Goal: Find contact information: Find contact information

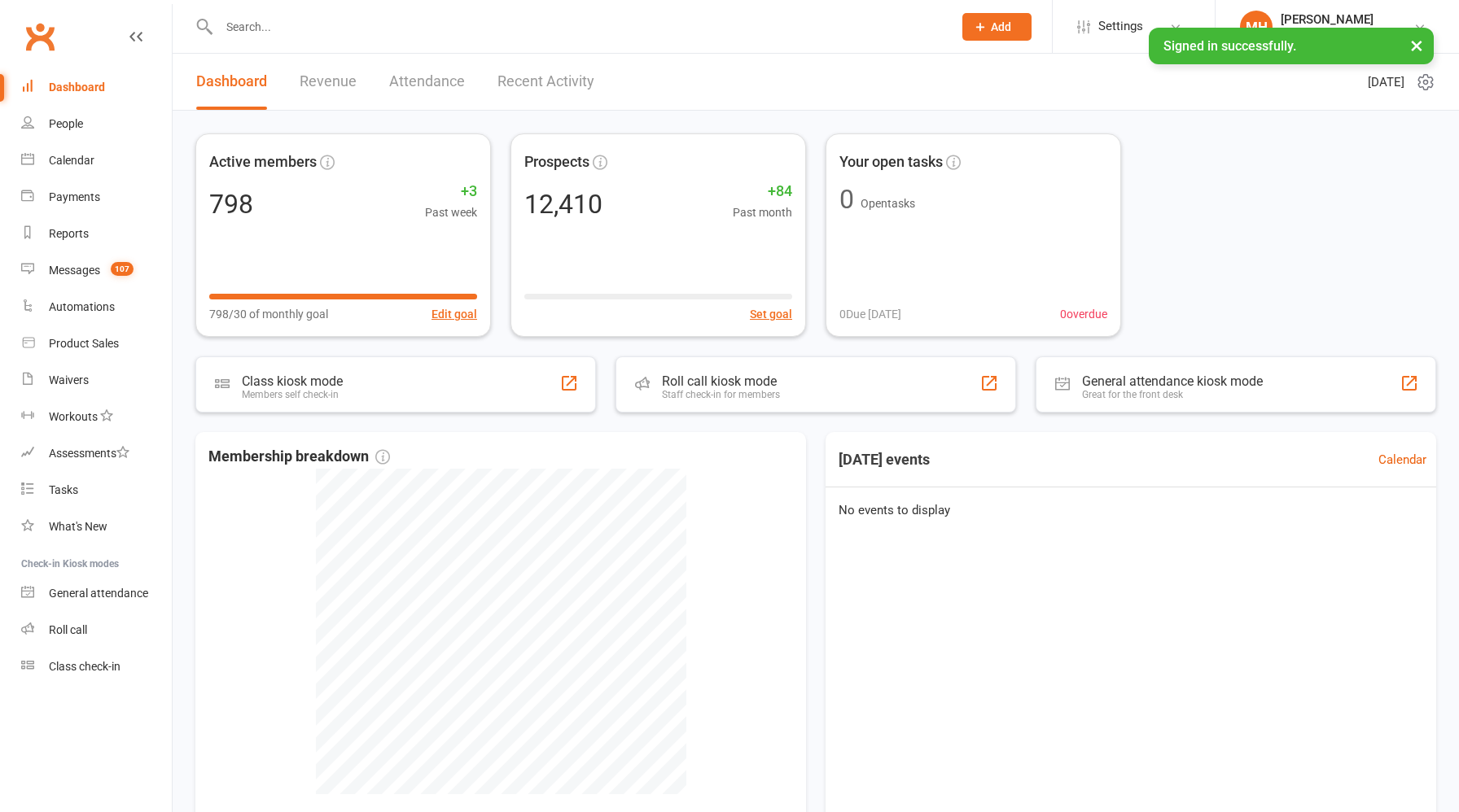
click at [334, 82] on link "Revenue" at bounding box center [329, 81] width 57 height 56
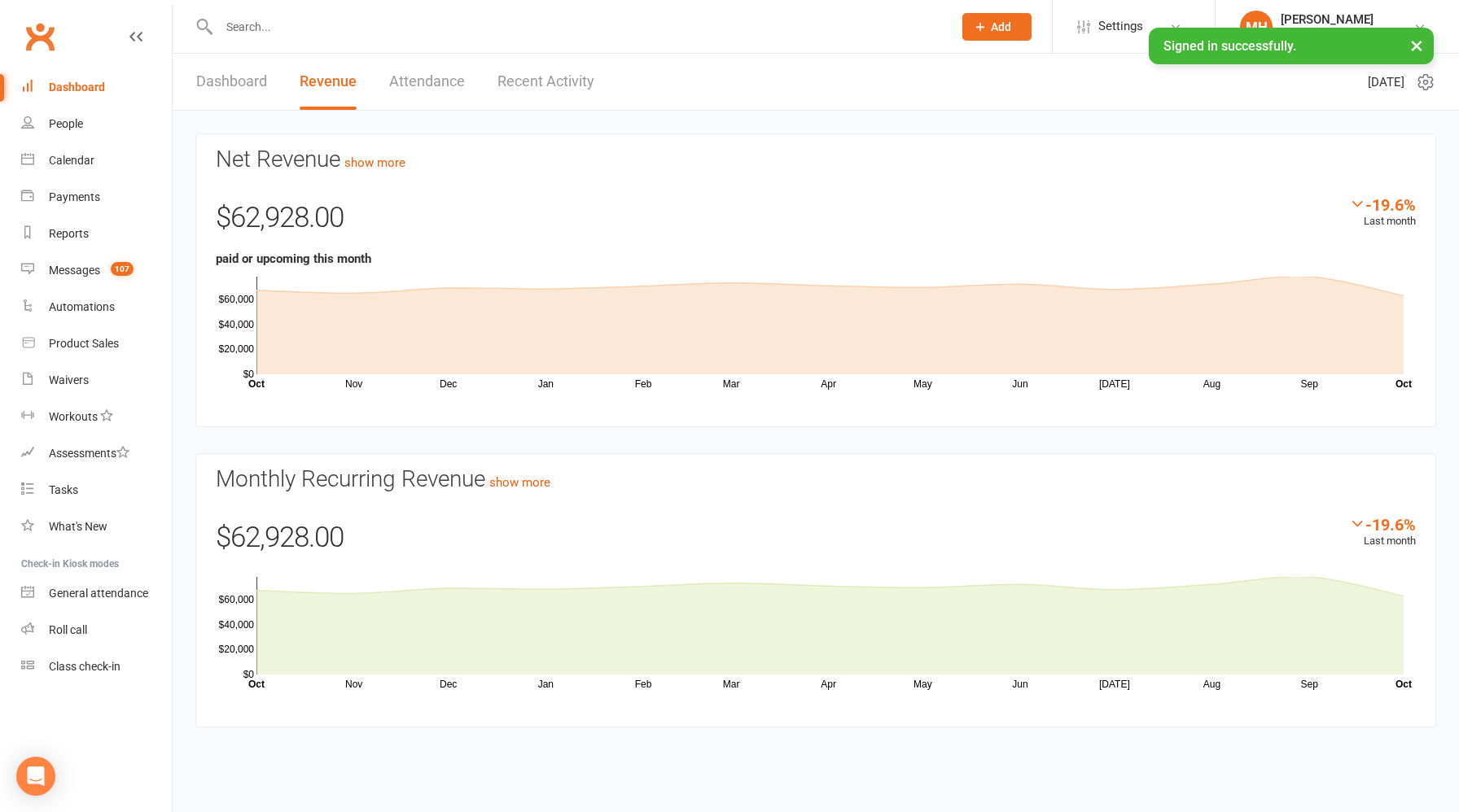
click at [239, 79] on link "Dashboard" at bounding box center [232, 81] width 71 height 56
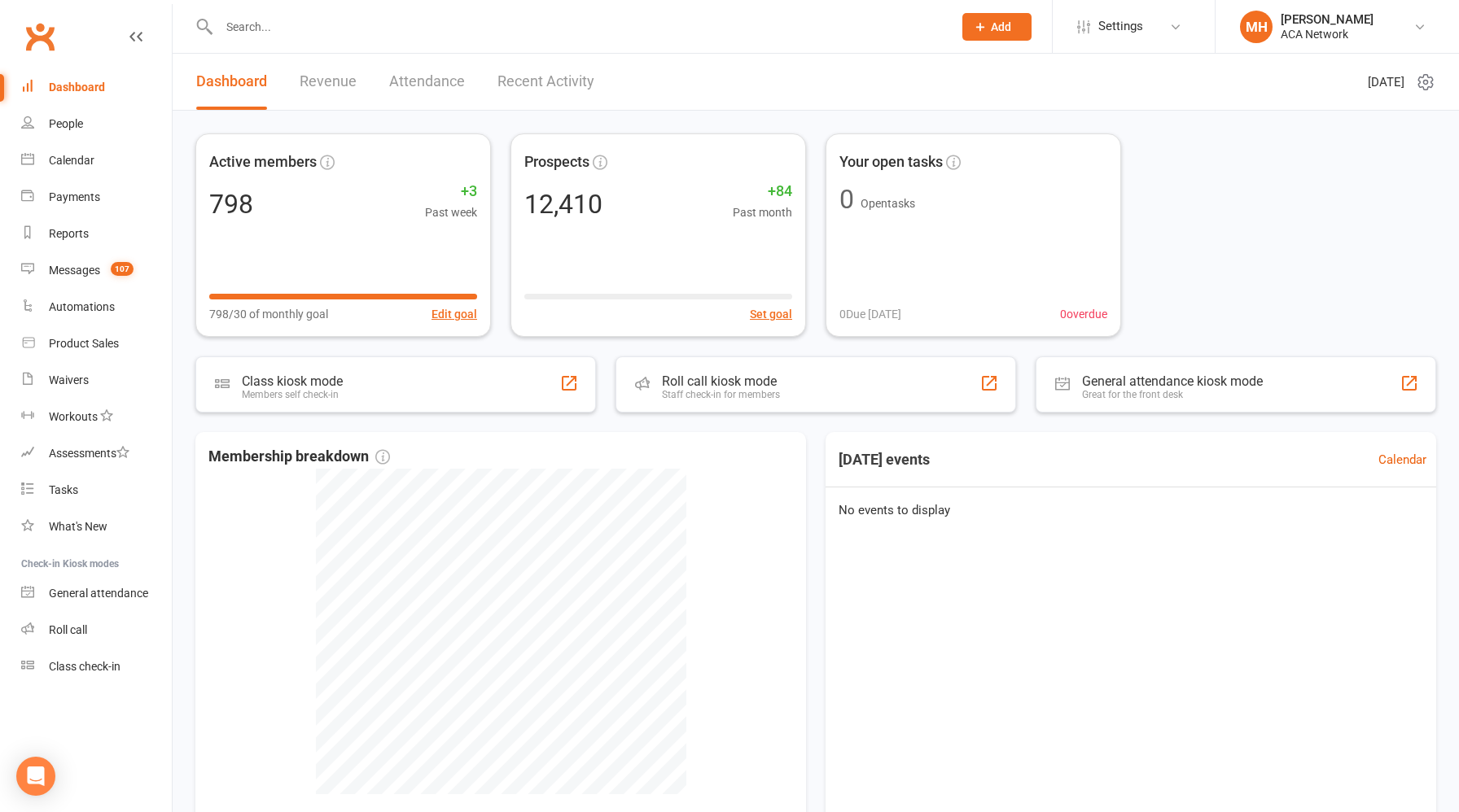
click at [315, 30] on input "text" at bounding box center [578, 27] width 727 height 23
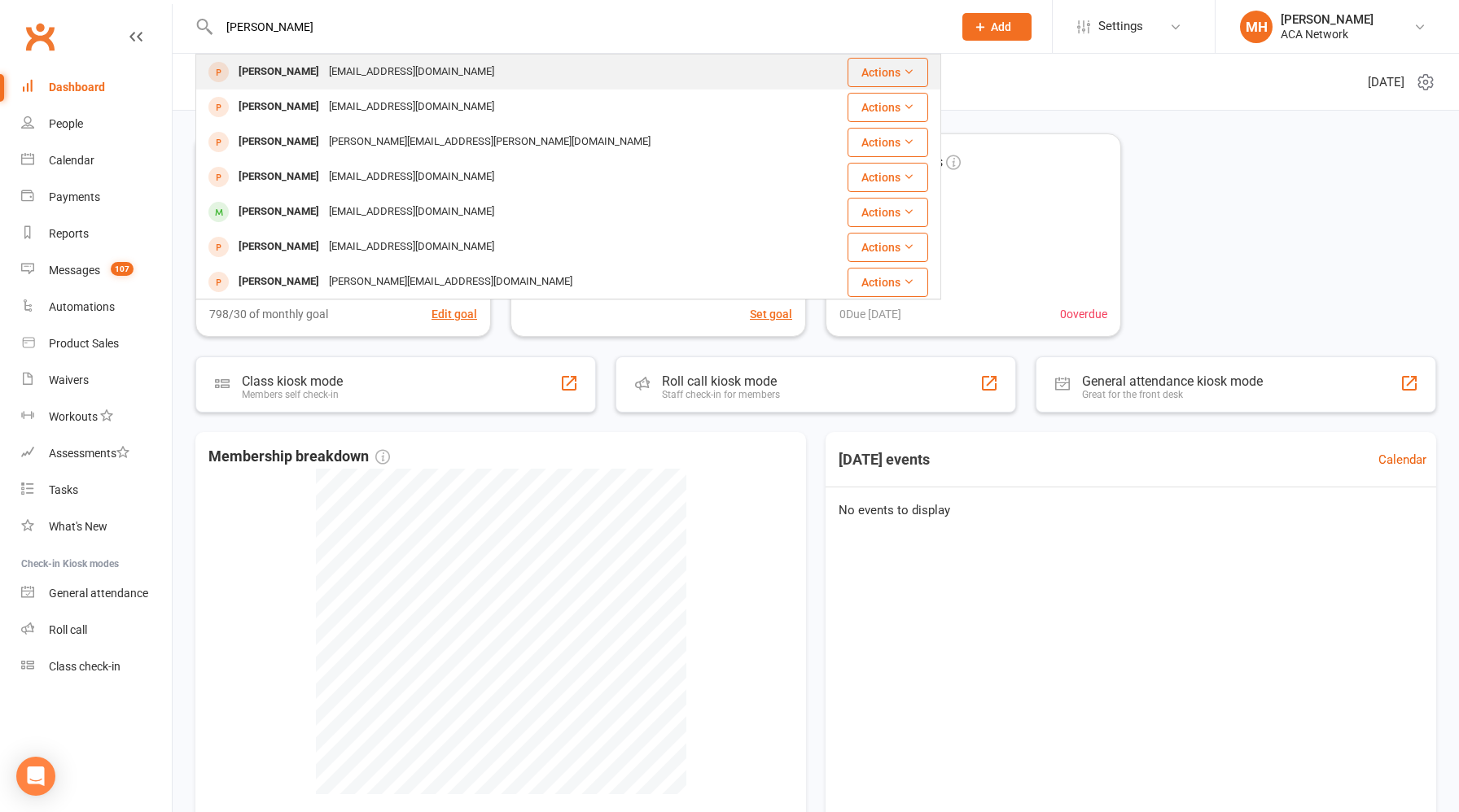
type input "[PERSON_NAME]"
click at [349, 71] on div "[EMAIL_ADDRESS][DOMAIN_NAME]" at bounding box center [412, 72] width 175 height 24
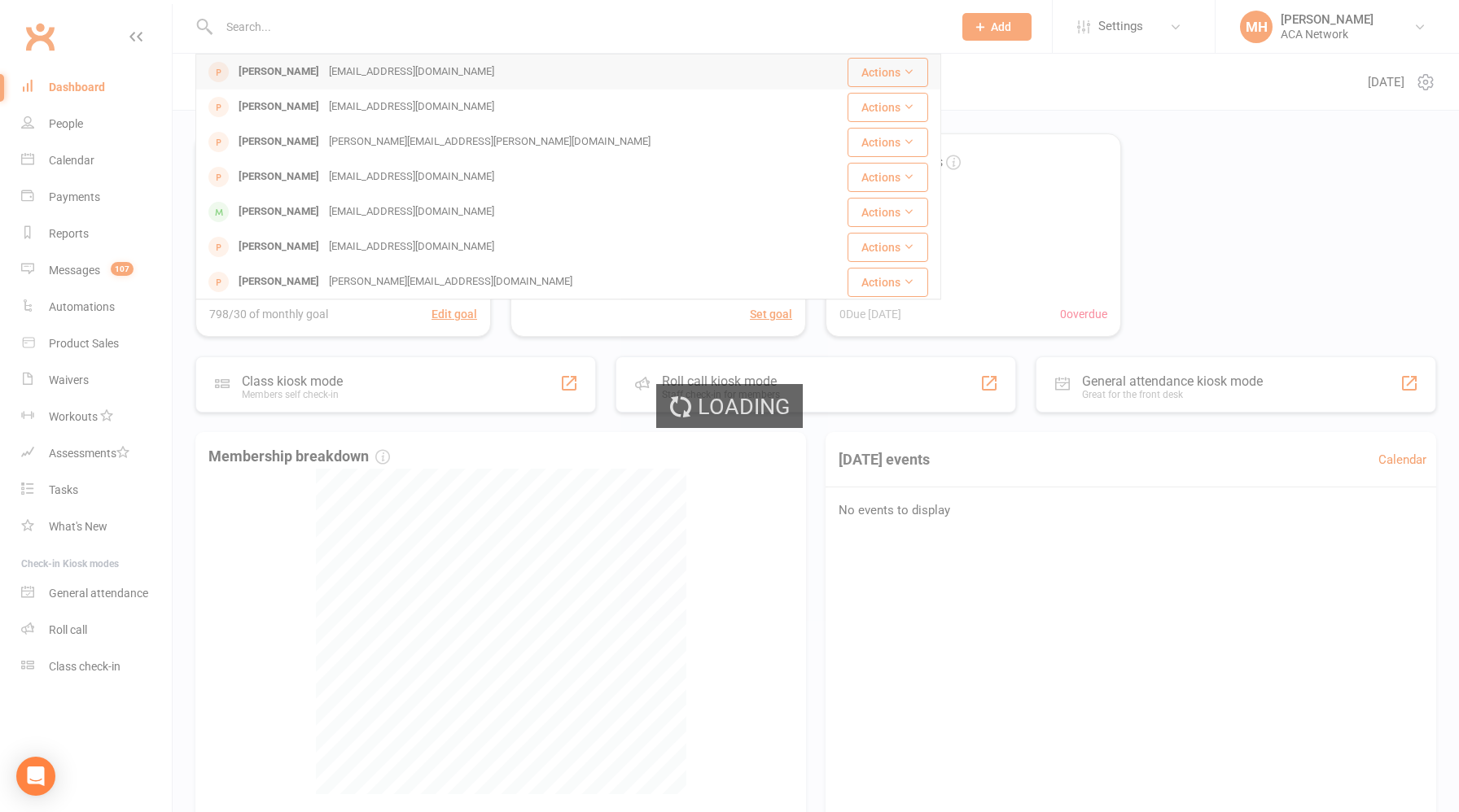
click at [349, 71] on div "Loading" at bounding box center [729, 406] width 1459 height 812
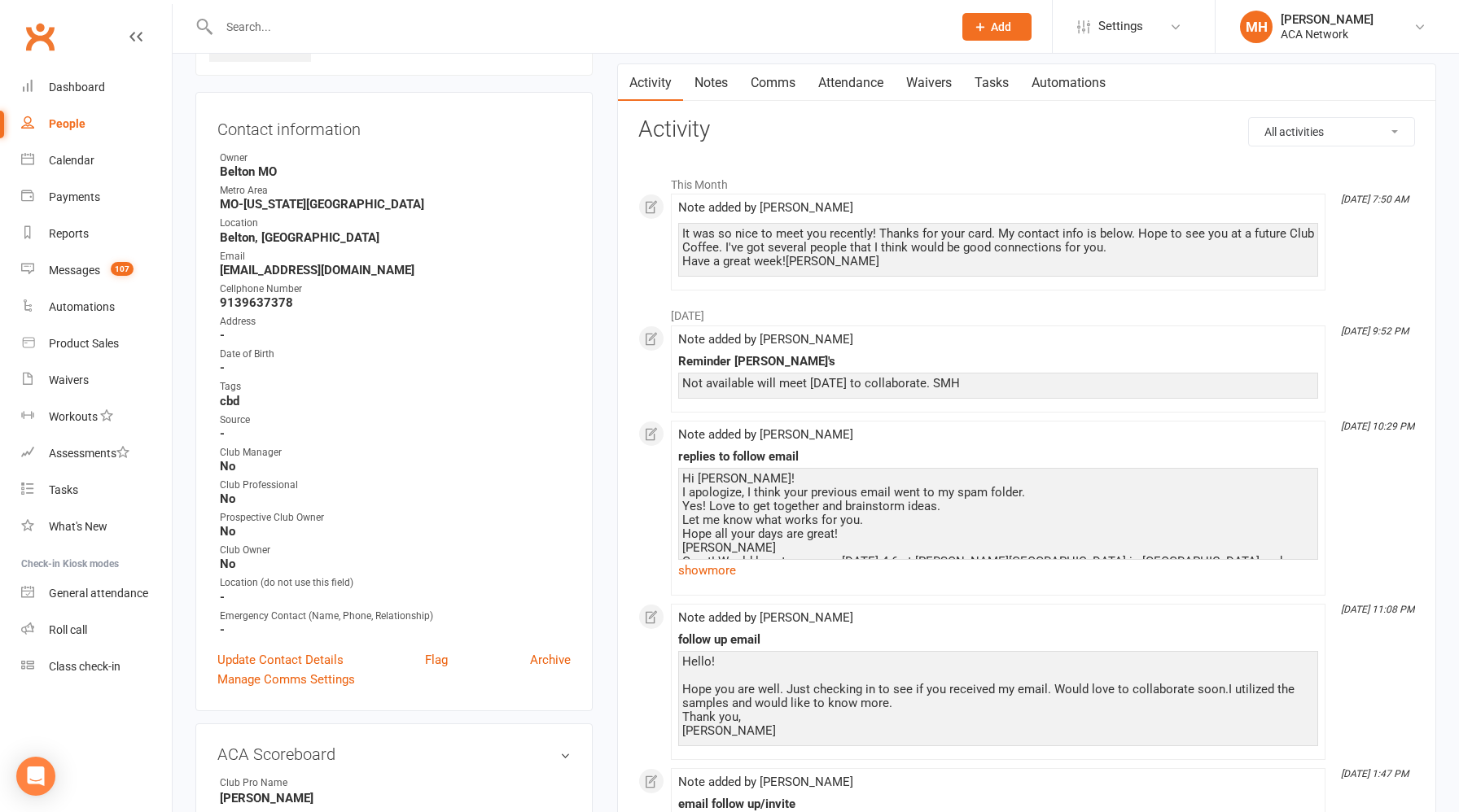
scroll to position [141, 0]
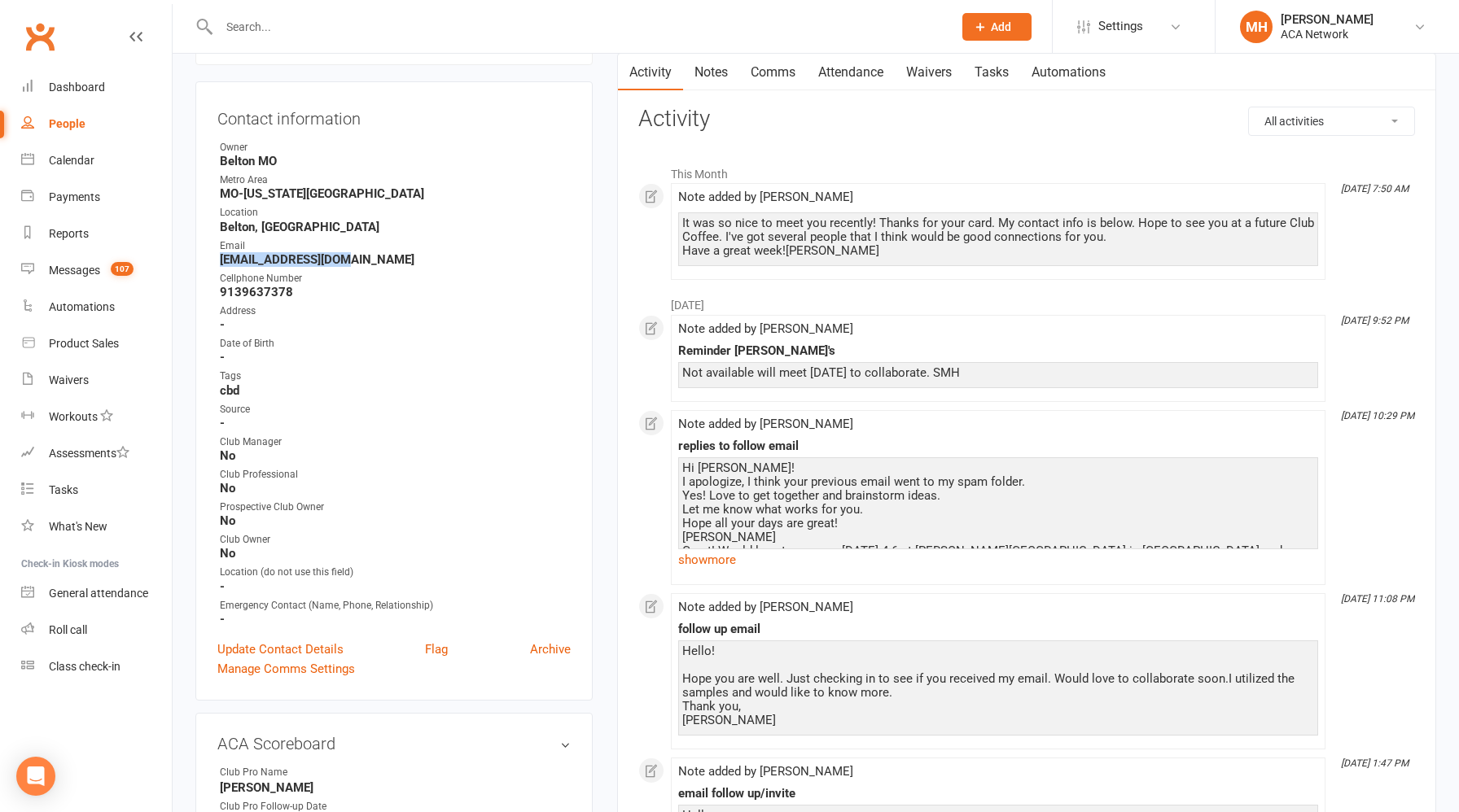
drag, startPoint x: 356, startPoint y: 257, endPoint x: 218, endPoint y: 257, distance: 138.0
click at [218, 257] on li "Email [EMAIL_ADDRESS][DOMAIN_NAME]" at bounding box center [394, 252] width 353 height 29
copy strong "[EMAIL_ADDRESS][DOMAIN_NAME]"
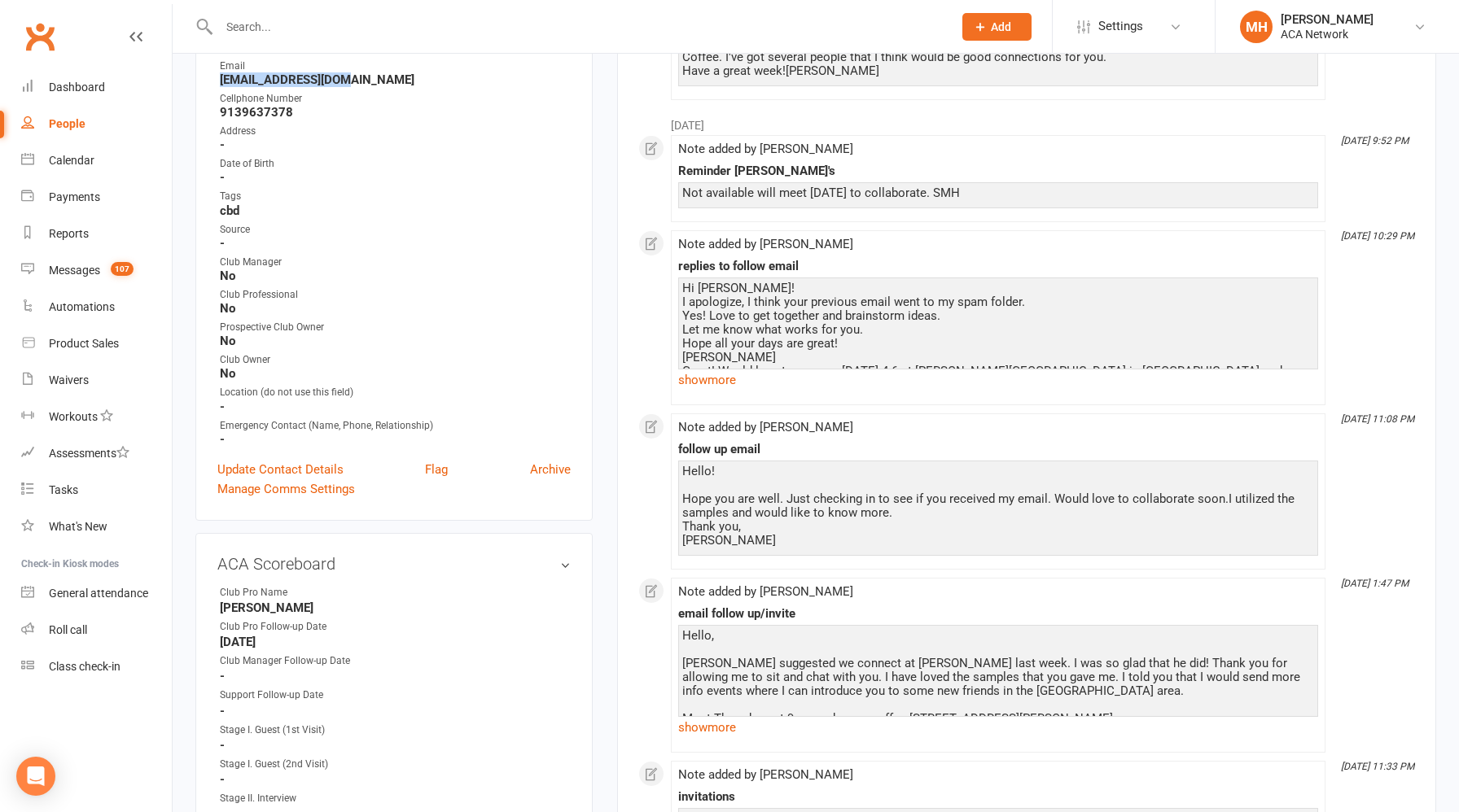
scroll to position [331, 0]
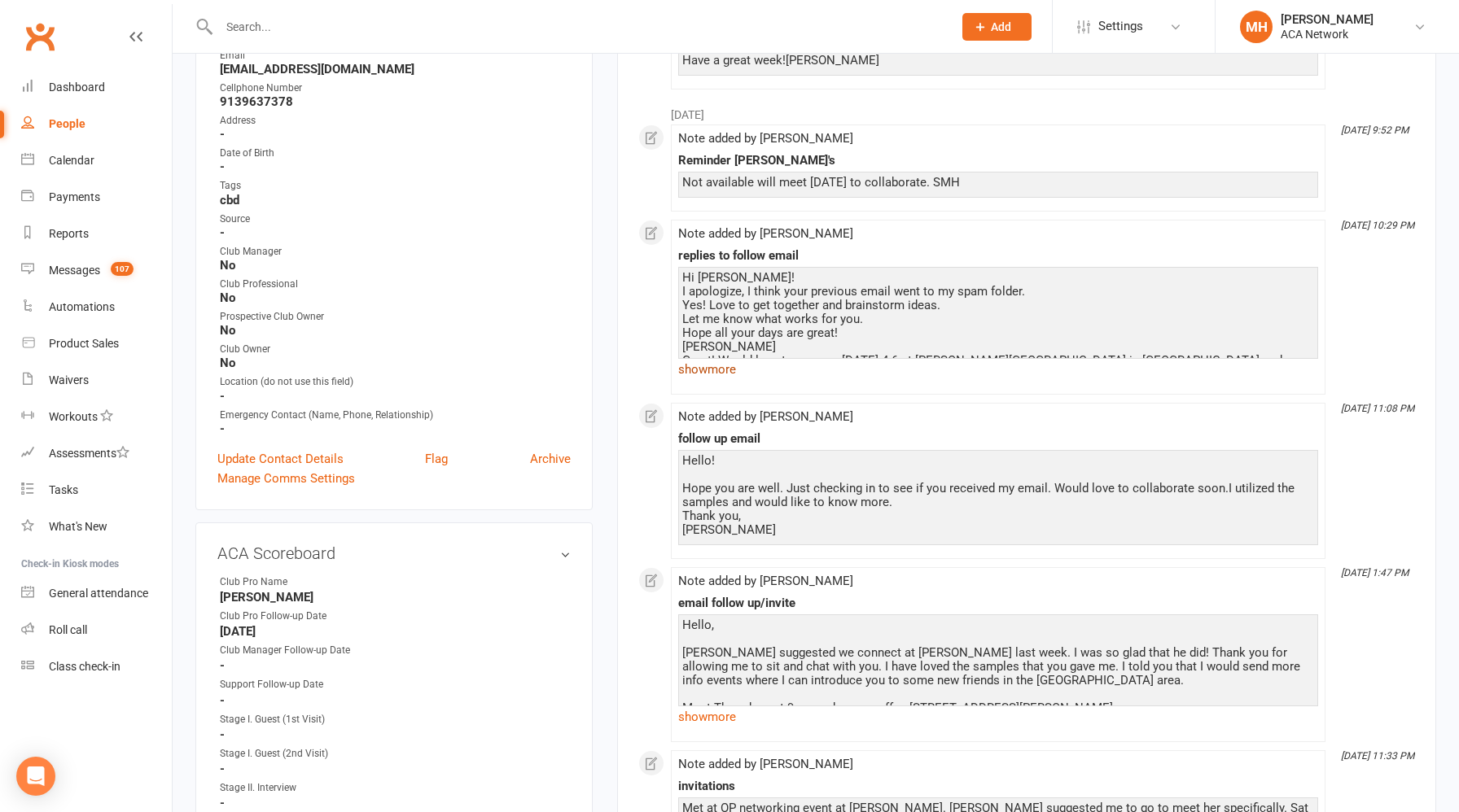
click at [723, 367] on link "show more" at bounding box center [998, 369] width 640 height 23
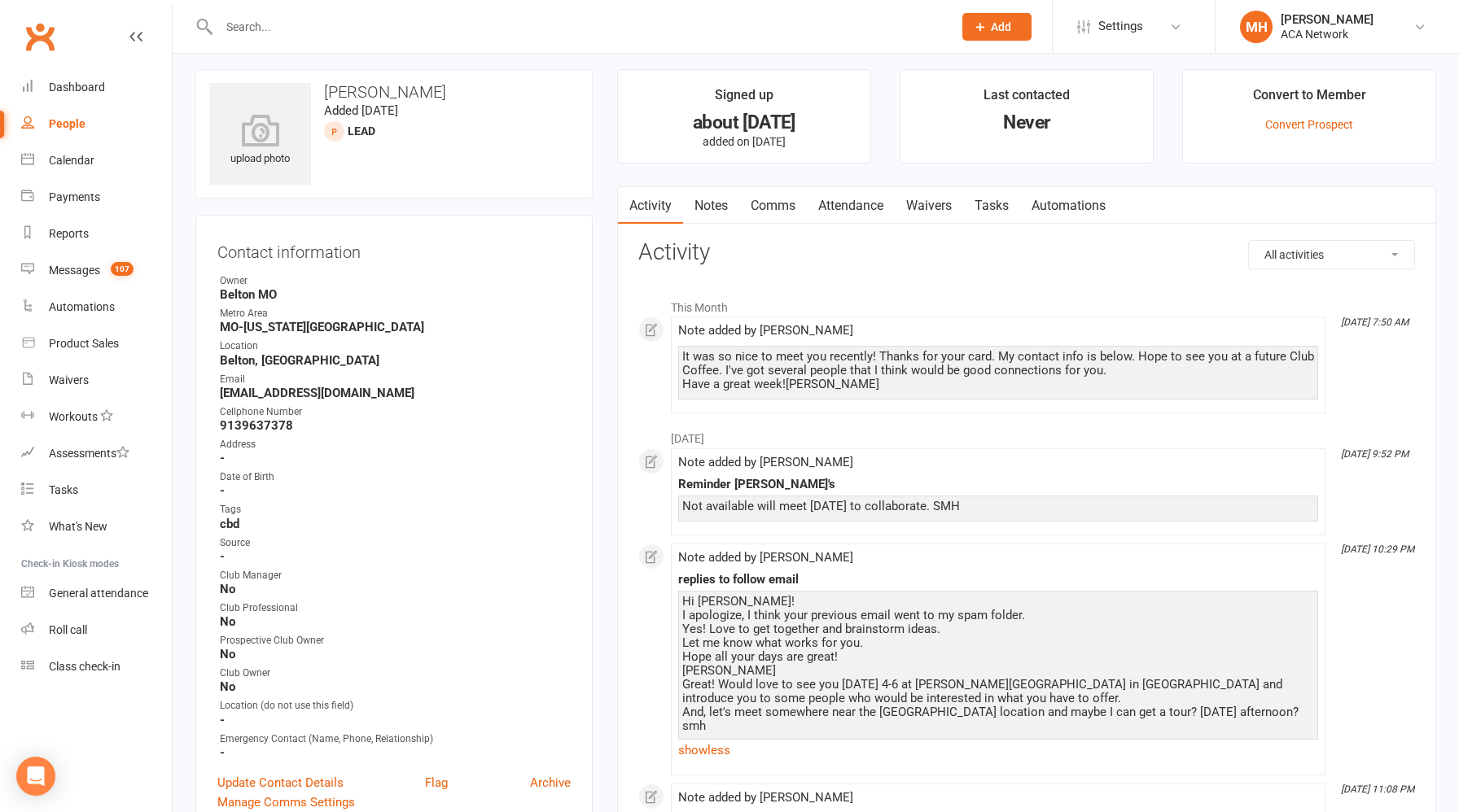
scroll to position [0, 0]
